Goal: Check status: Check status

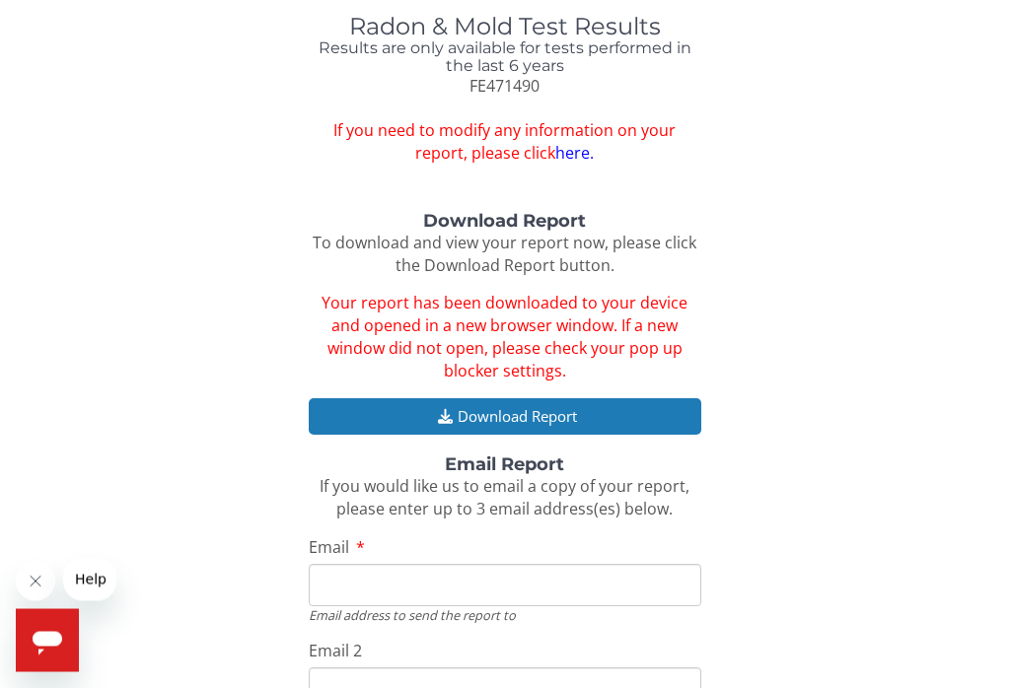
scroll to position [72, 0]
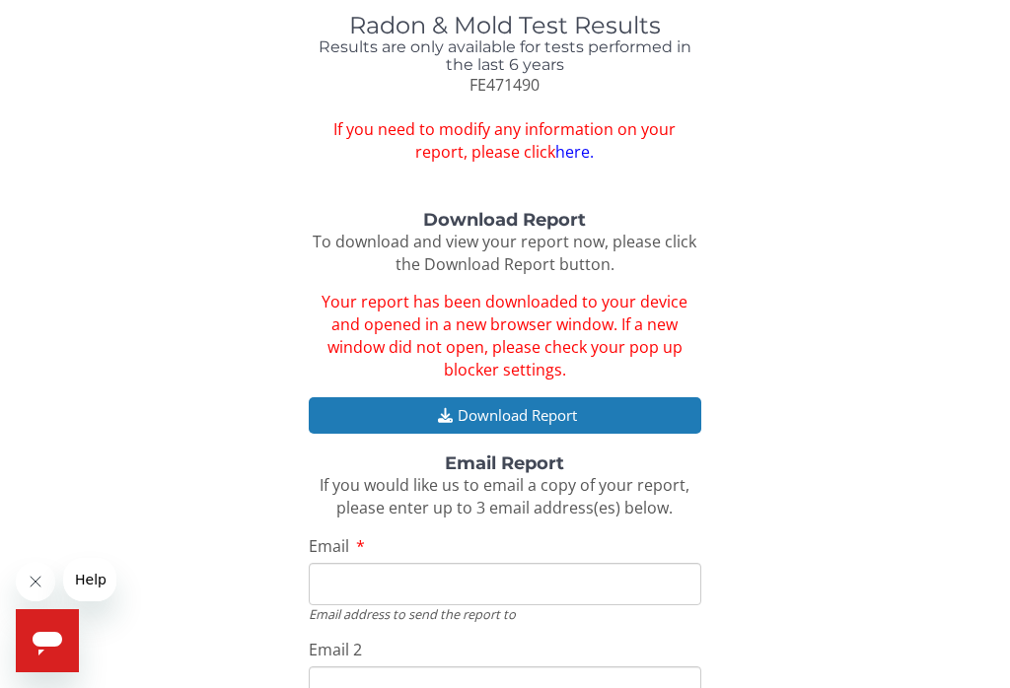
click at [629, 417] on button "Download Report" at bounding box center [505, 415] width 392 height 36
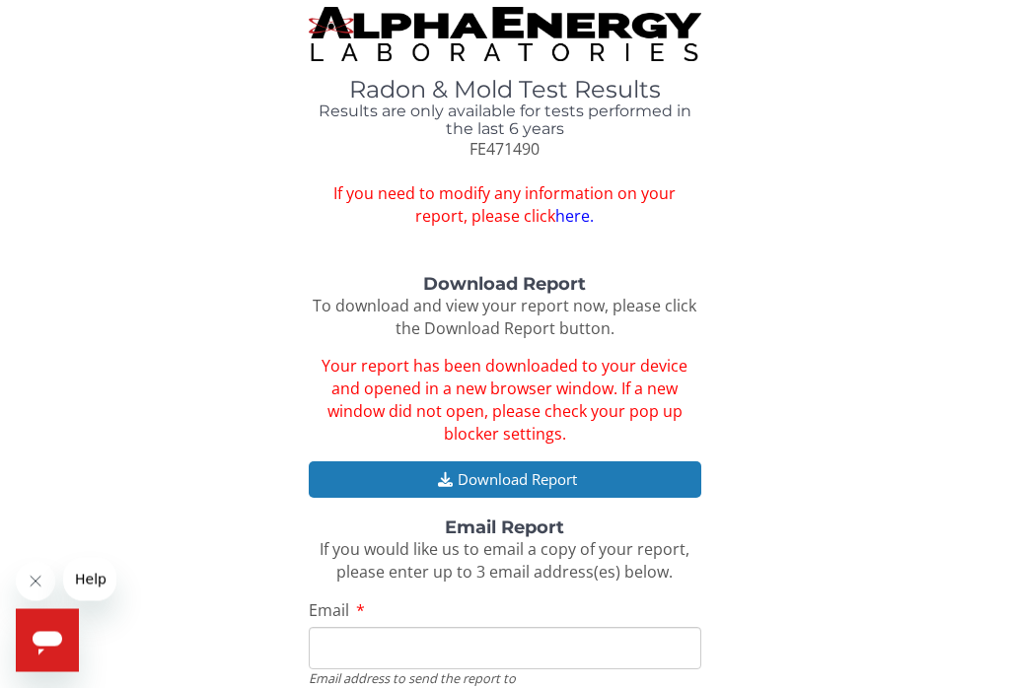
scroll to position [0, 0]
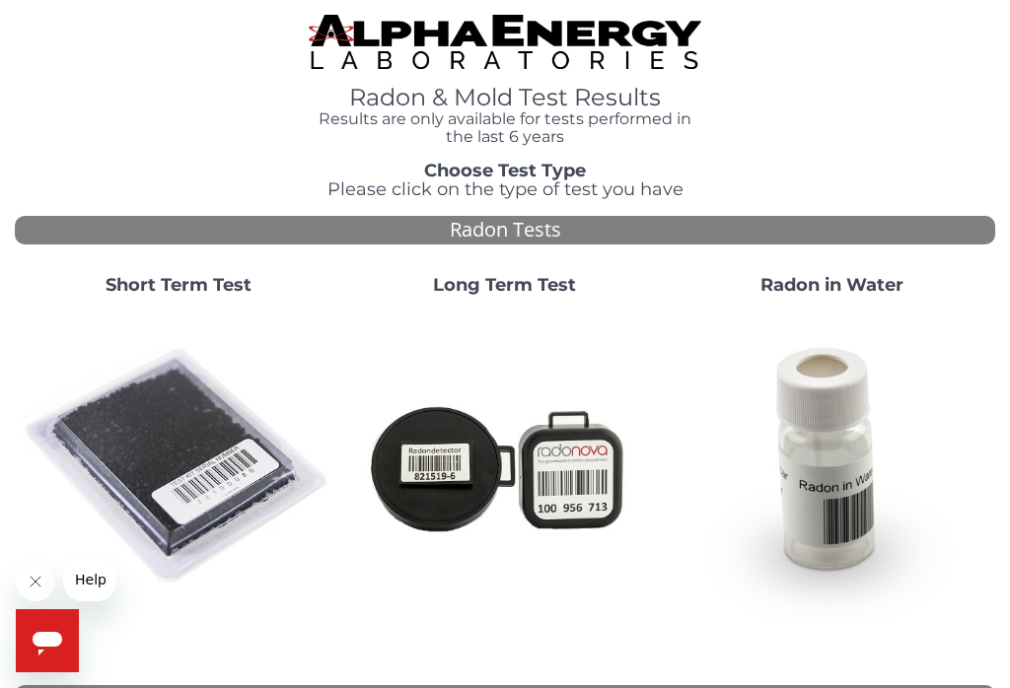
click at [499, 654] on div "Short Term Test Long Term Test Radon in Water" at bounding box center [505, 464] width 980 height 409
click at [147, 451] on img at bounding box center [178, 467] width 311 height 311
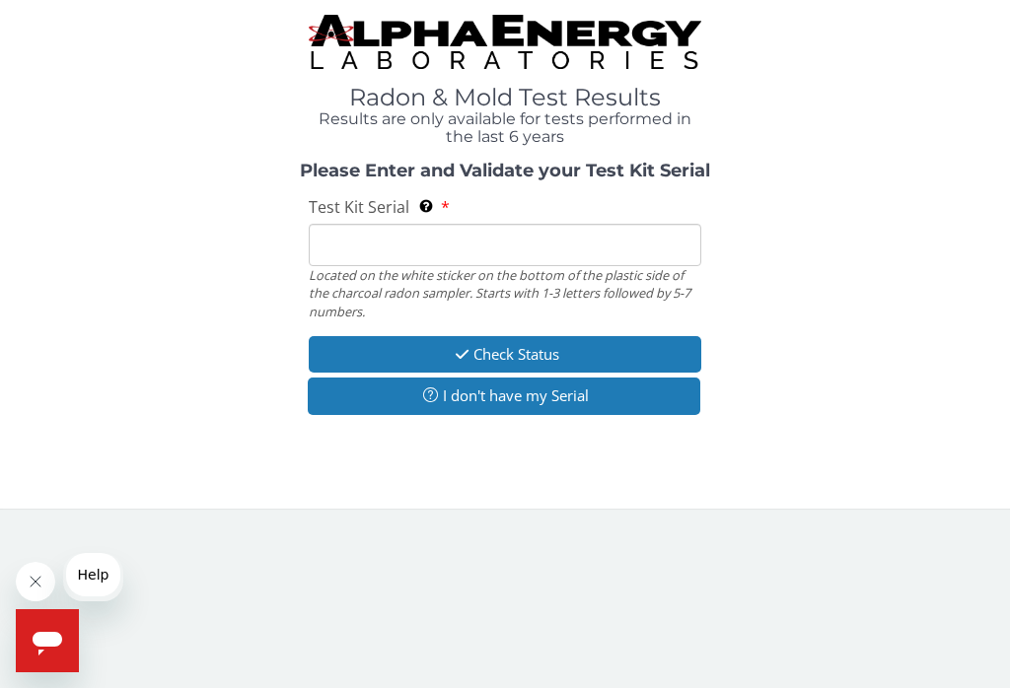
click at [478, 248] on input "Test Kit Serial Located on the white sticker on the bottom of the plastic side …" at bounding box center [505, 245] width 392 height 42
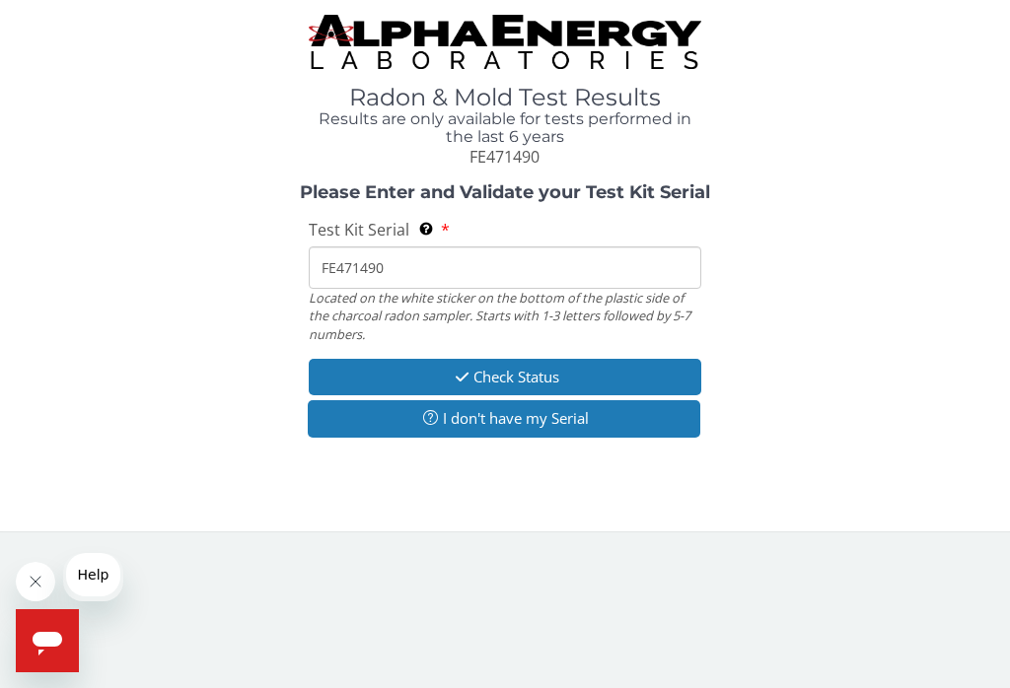
type input "FE471490"
click at [519, 377] on button "Check Status" at bounding box center [505, 377] width 392 height 36
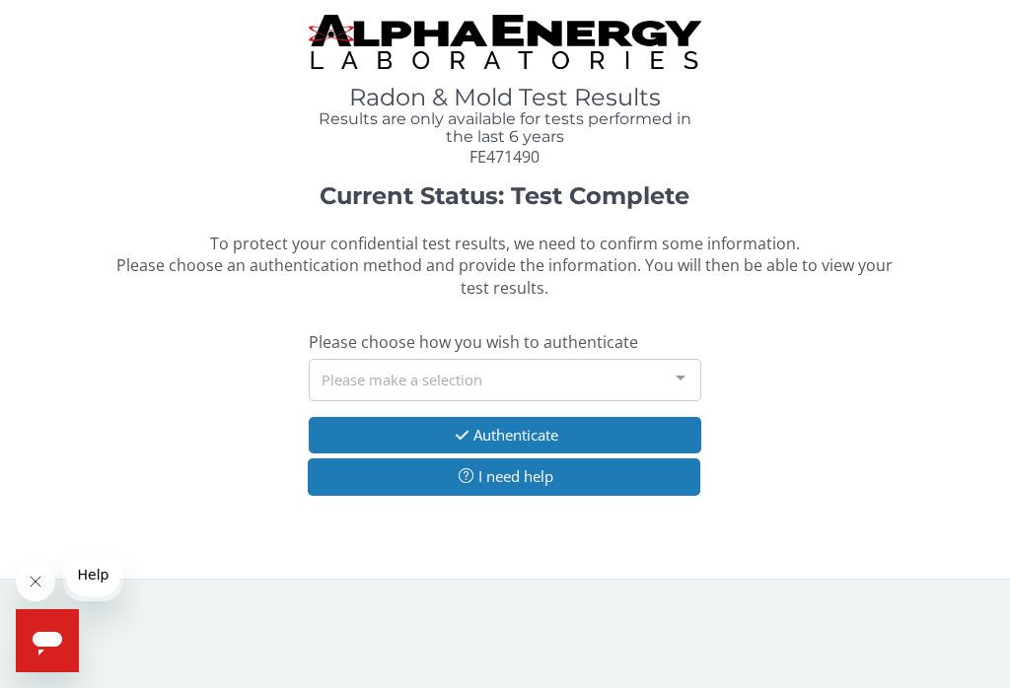
click at [540, 380] on div "Please make a selection" at bounding box center [505, 380] width 392 height 42
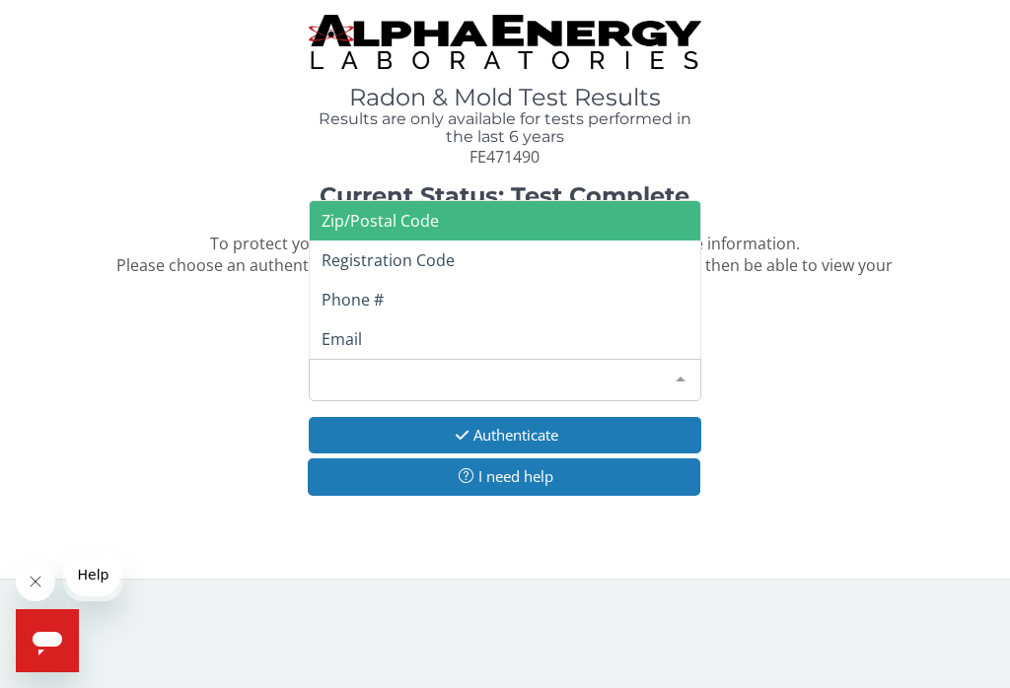
click at [381, 294] on span "Phone #" at bounding box center [352, 300] width 62 height 22
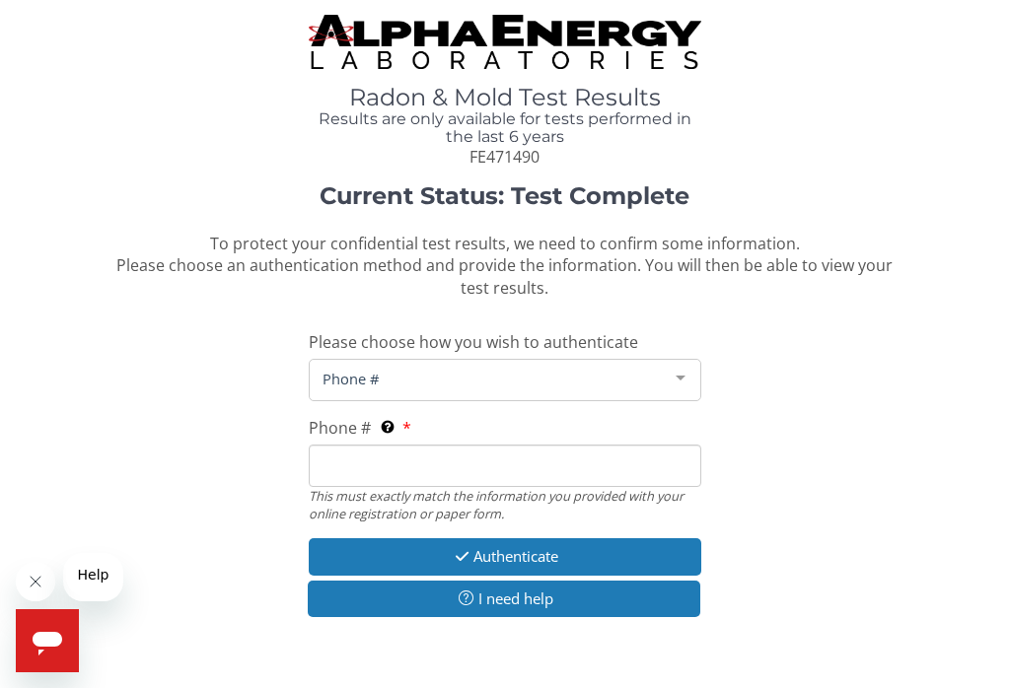
click at [426, 462] on input "Phone # This must exactly match the information you provided with your online r…" at bounding box center [505, 466] width 392 height 42
type input "[PHONE_NUMBER]"
click at [509, 554] on button "Authenticate" at bounding box center [505, 556] width 392 height 36
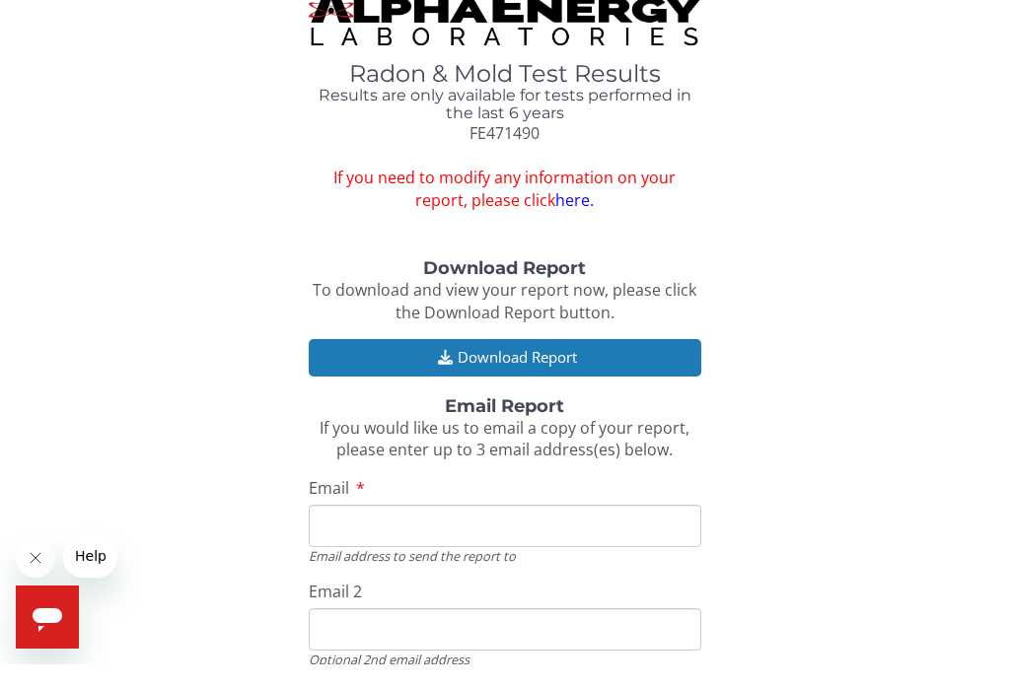
scroll to position [29, 0]
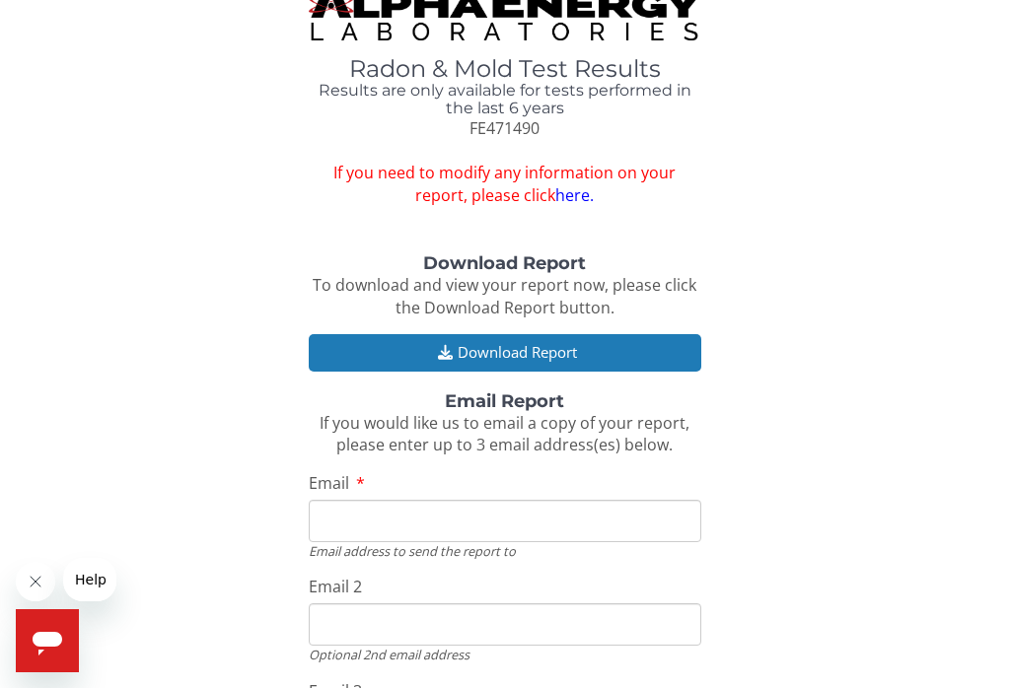
click at [526, 356] on button "Download Report" at bounding box center [505, 352] width 392 height 36
